Goal: Share content

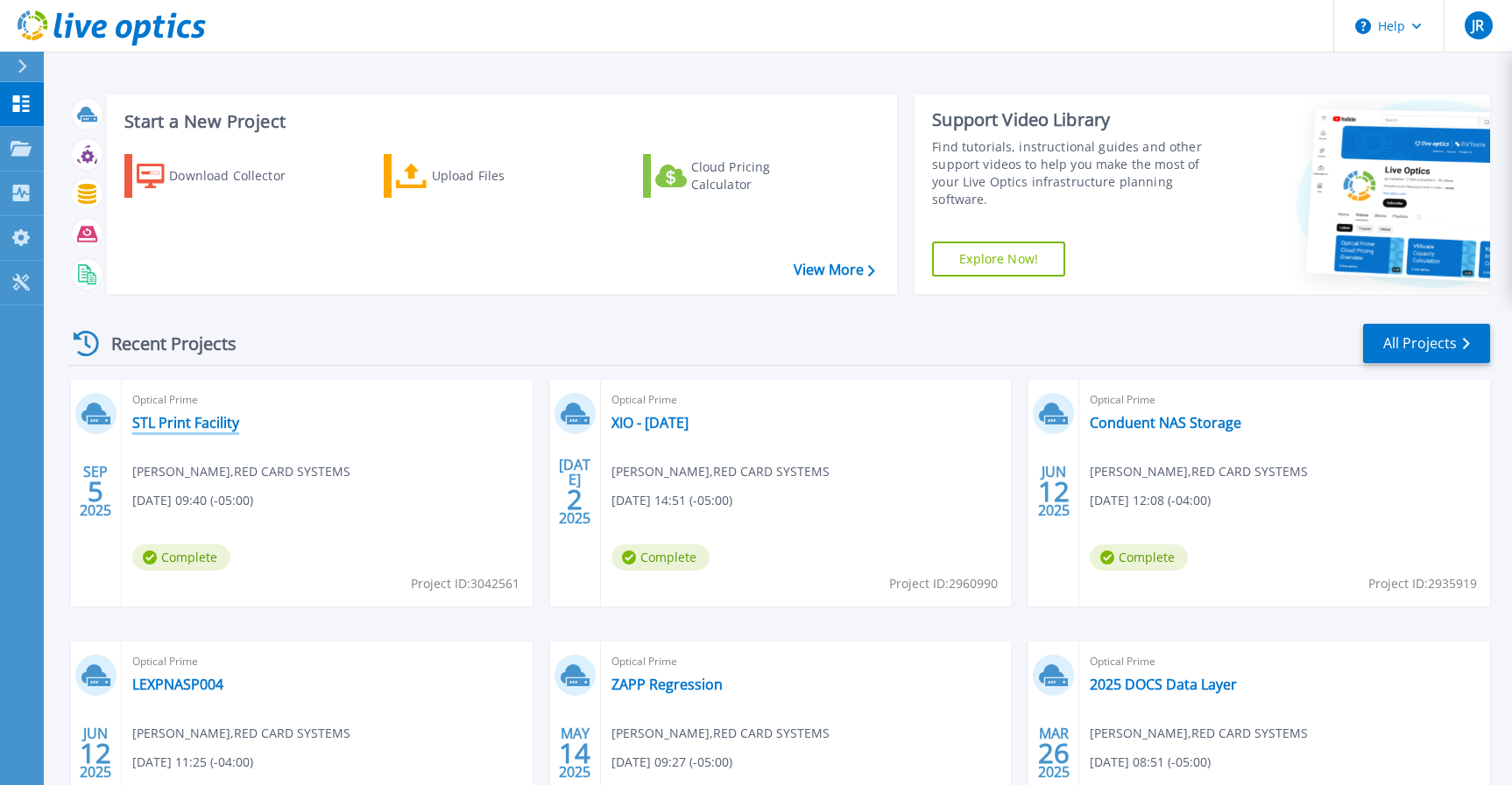
click at [208, 421] on link "STL Print Facility" at bounding box center [186, 422] width 107 height 17
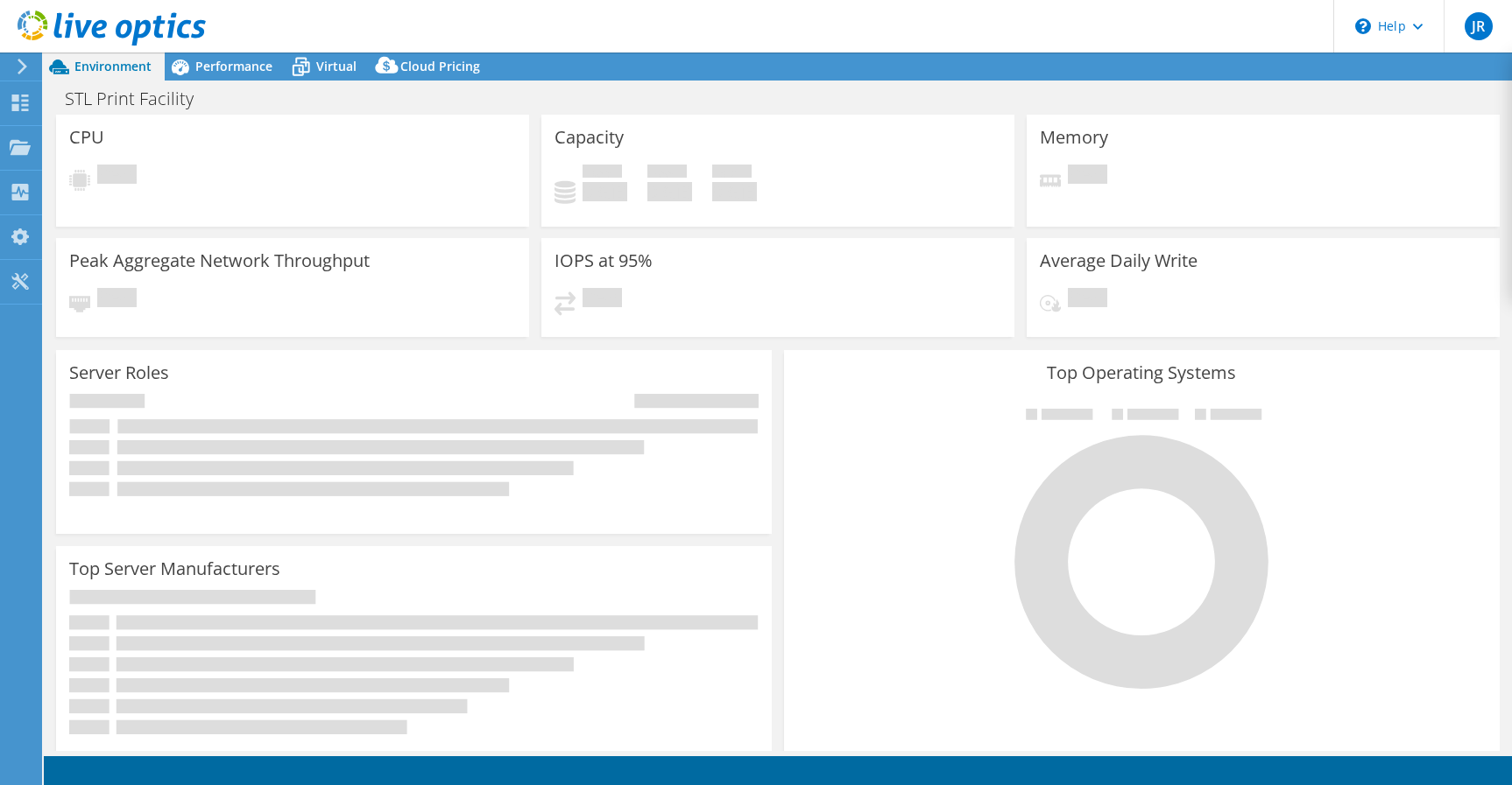
select select "USD"
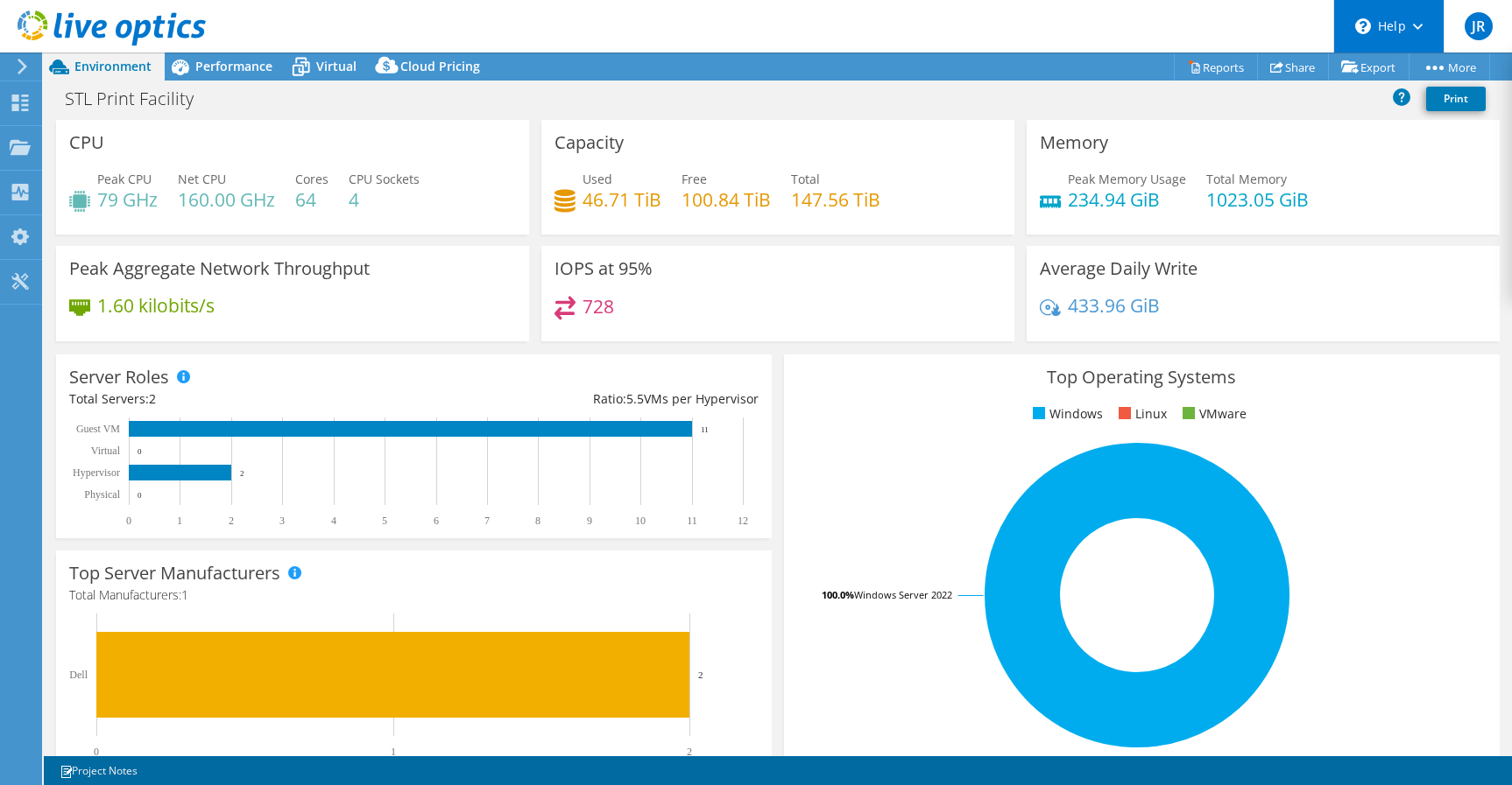
click at [1402, 36] on div "\n Help" at bounding box center [1389, 26] width 110 height 52
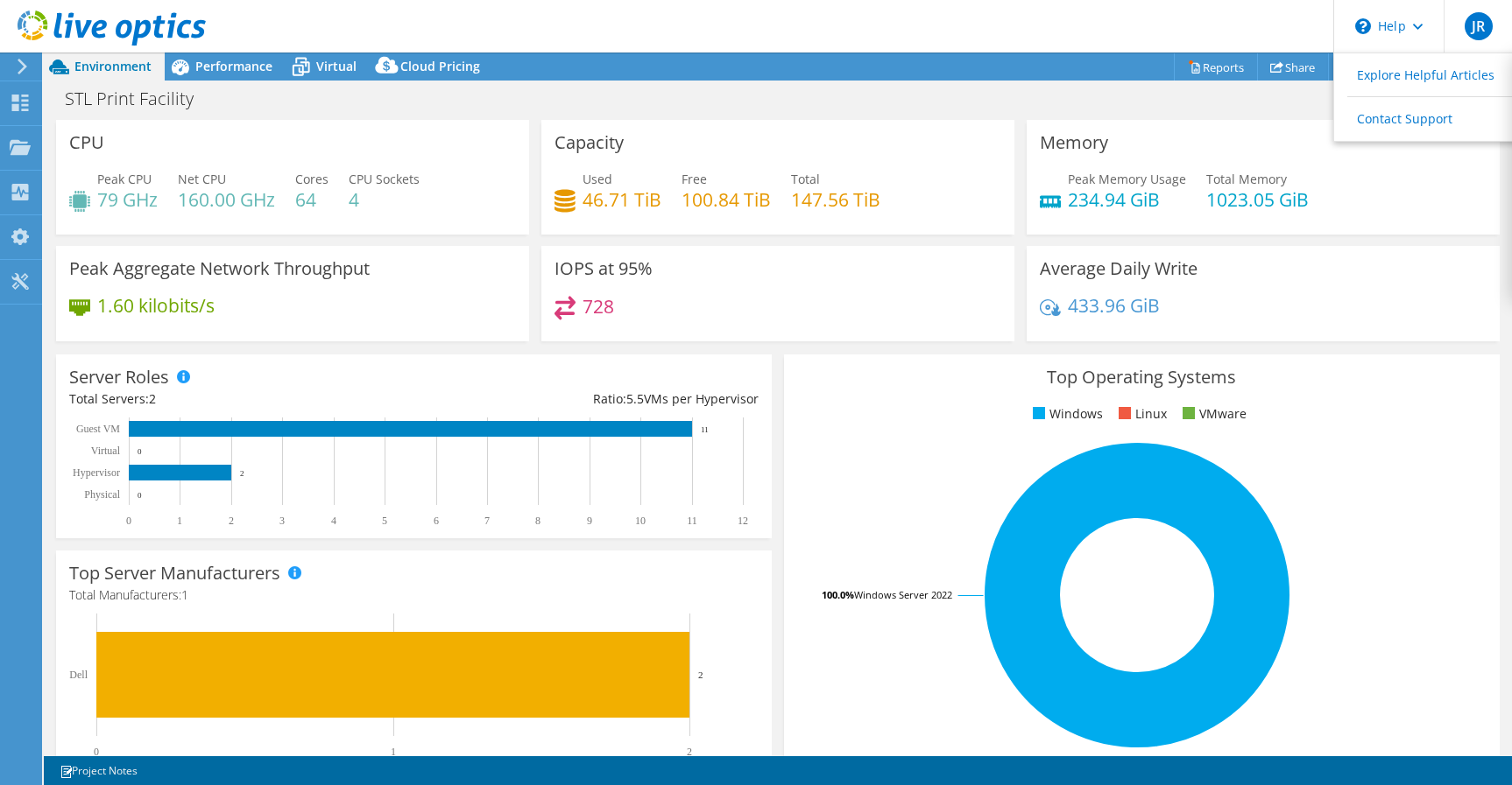
click at [1239, 31] on header "JR End User [PERSON_NAME] [PERSON_NAME][EMAIL_ADDRESS][PERSON_NAME][PERSON_NAME…" at bounding box center [756, 26] width 1512 height 52
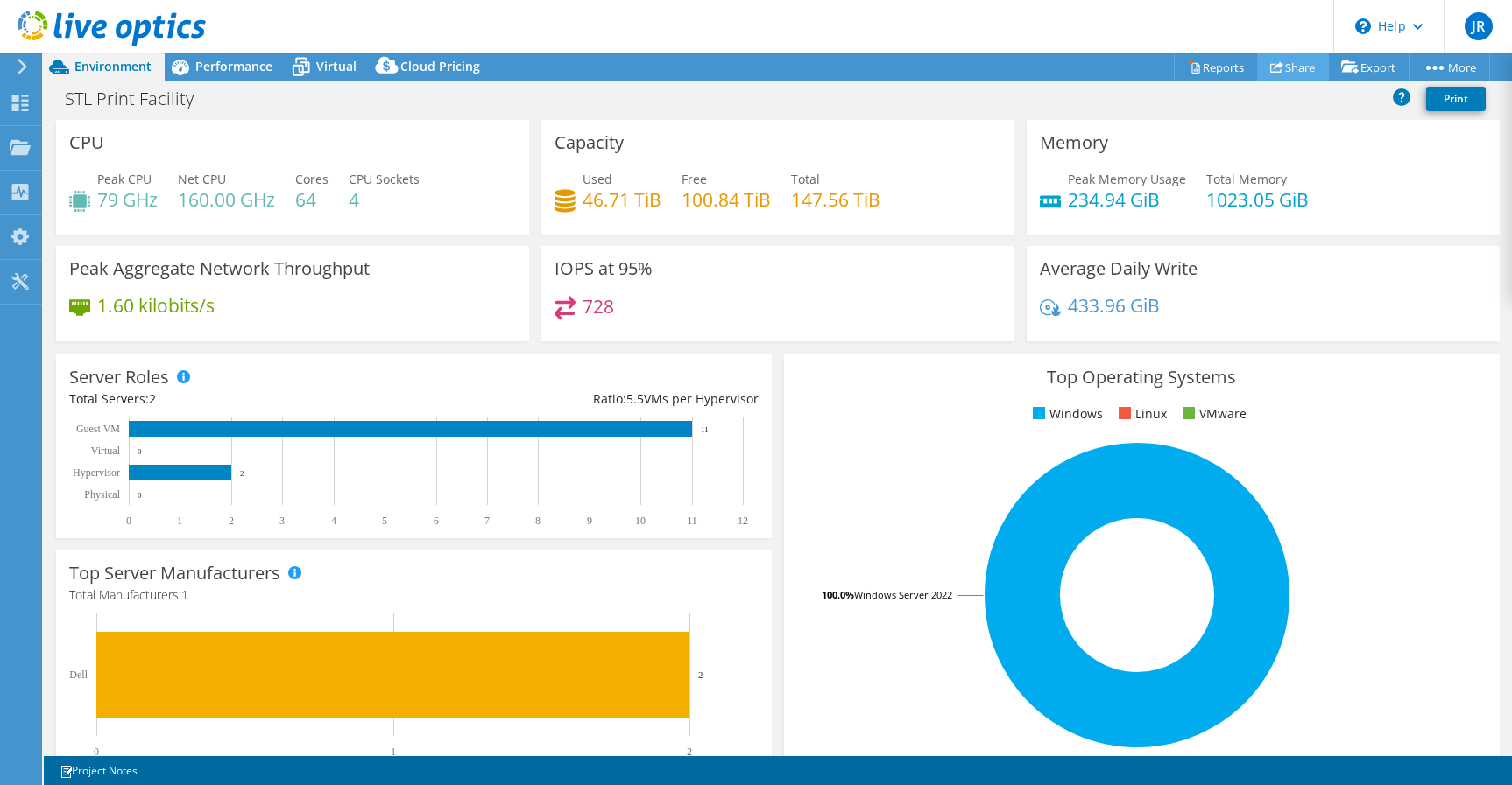
click at [1280, 65] on link "Share" at bounding box center [1293, 66] width 72 height 27
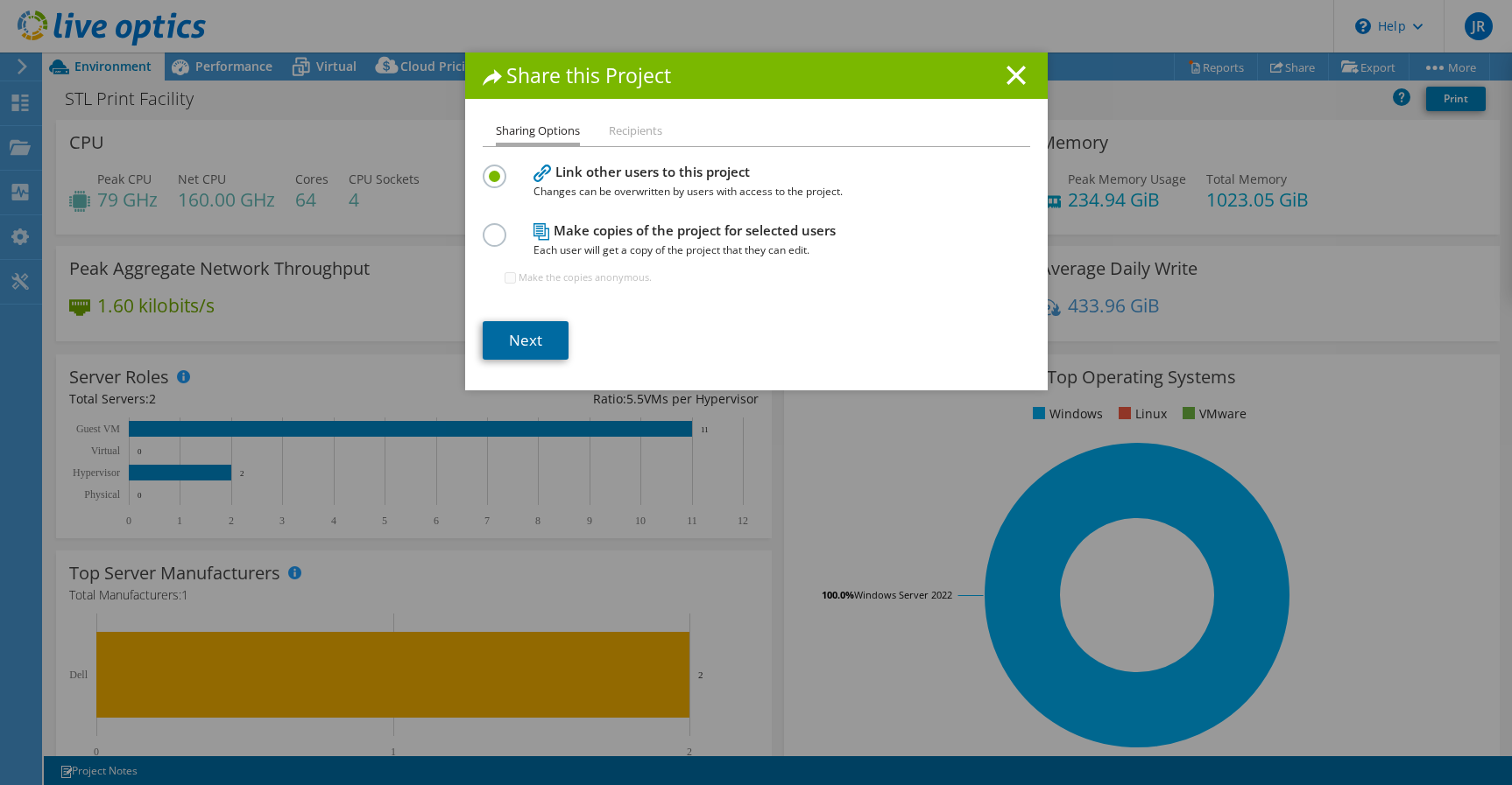
click at [543, 339] on link "Next" at bounding box center [525, 341] width 86 height 39
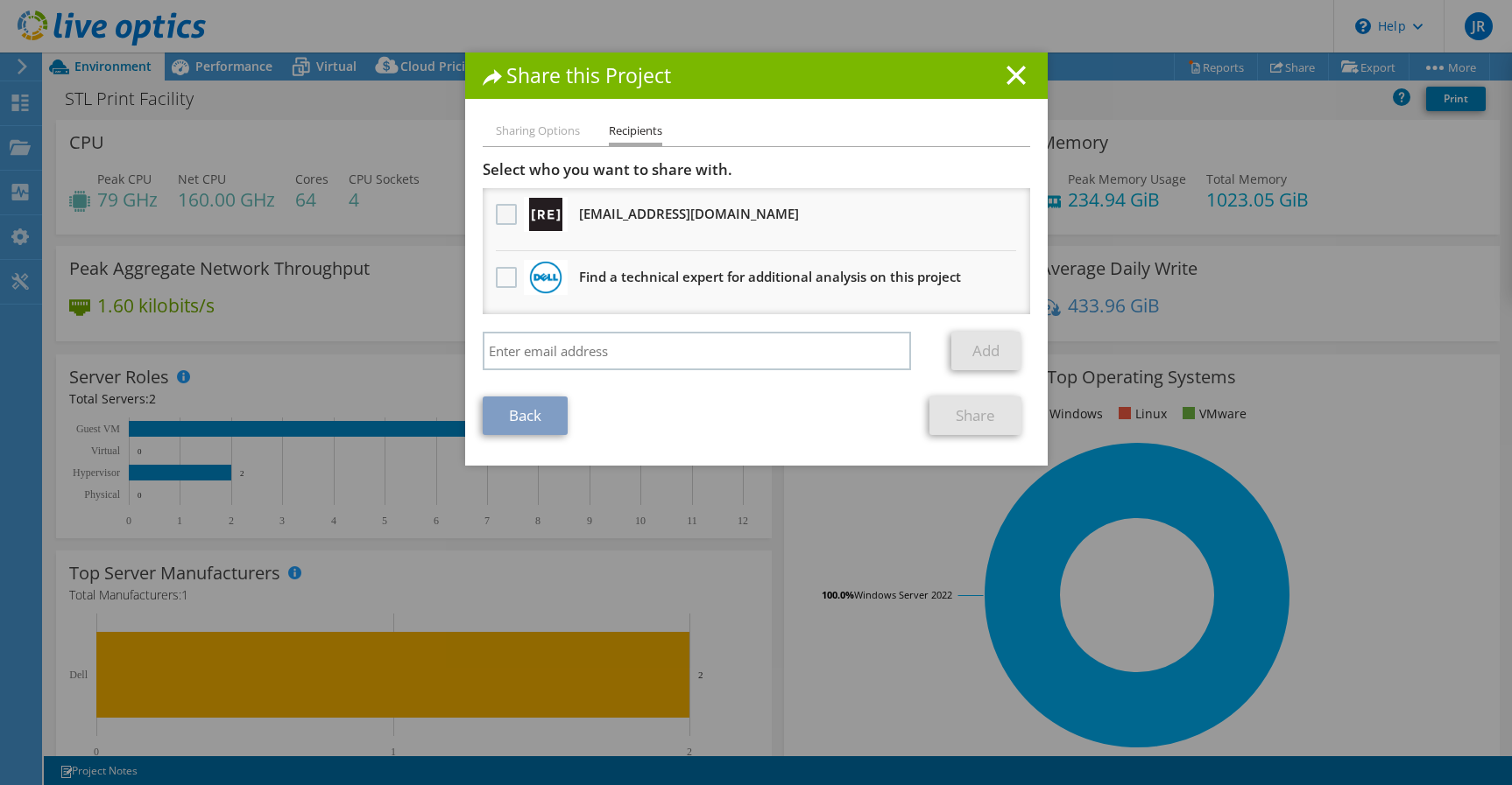
click at [509, 217] on label at bounding box center [508, 214] width 26 height 21
click at [0, 0] on input "checkbox" at bounding box center [0, 0] width 0 height 0
click at [988, 421] on link "Share" at bounding box center [975, 416] width 92 height 39
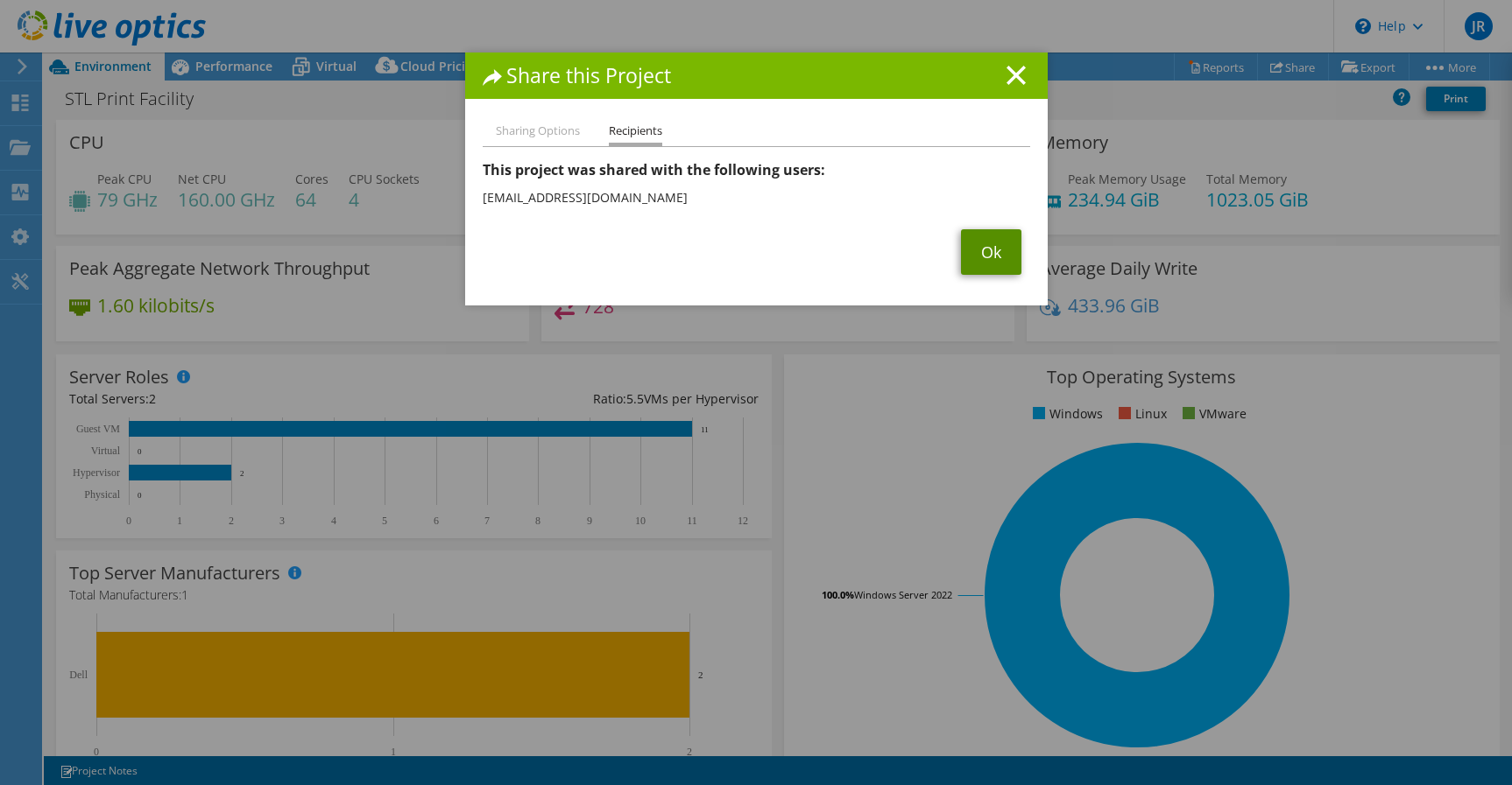
click at [993, 251] on link "Ok" at bounding box center [991, 251] width 61 height 45
